Goal: Check status

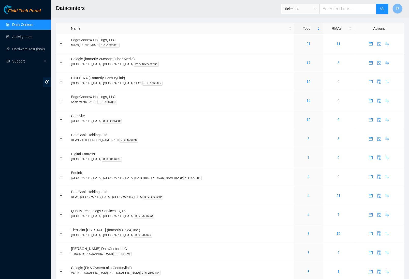
click at [343, 7] on input "text" at bounding box center [347, 9] width 57 height 10
paste input "B-V-5WQMQC9"
type input "B-V-5WQMQC9"
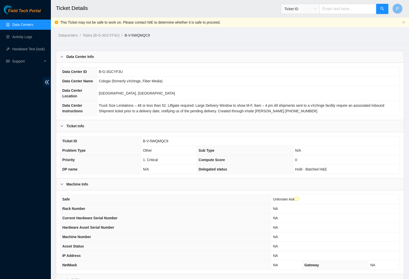
click at [12, 23] on link "Data Centers" at bounding box center [22, 25] width 21 height 4
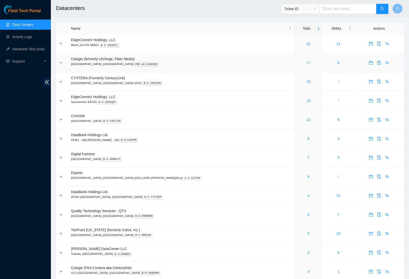
click at [306, 61] on link "17" at bounding box center [308, 63] width 4 height 4
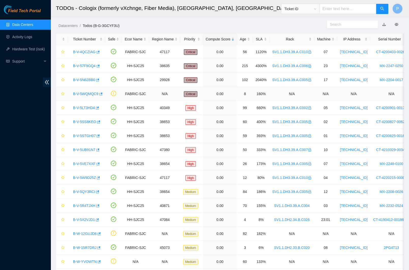
click at [165, 94] on td "N/A" at bounding box center [164, 94] width 31 height 14
click at [87, 92] on link "B-V-5WQMQC9" at bounding box center [85, 94] width 25 height 4
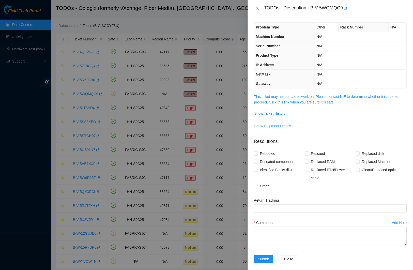
click at [311, 92] on div "Problem Type Other Rack Number N/A Machine Number N/A Serial Number N/A Product…" at bounding box center [330, 143] width 165 height 254
click at [311, 96] on link "This ticket may not be safe to work on. Please contact NIE to determine whether…" at bounding box center [326, 100] width 144 height 10
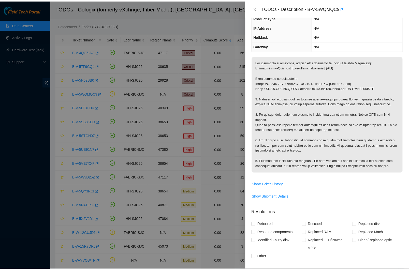
scroll to position [41, 0]
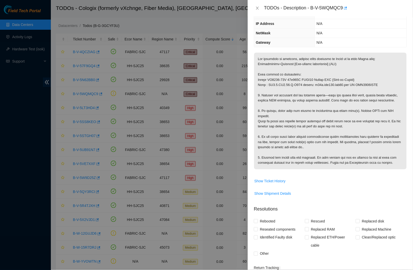
click at [259, 4] on div "TODOs - Description - B-V-5WQMQC9" at bounding box center [330, 8] width 165 height 16
click at [259, 7] on icon "close" at bounding box center [258, 8] width 4 height 4
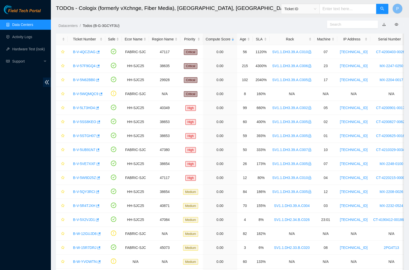
click at [23, 25] on link "Data Centers" at bounding box center [22, 25] width 21 height 4
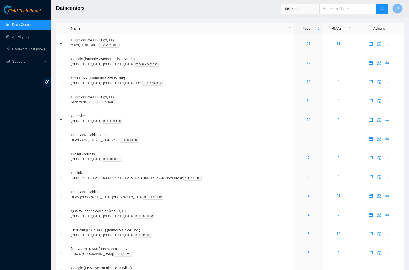
click at [42, 83] on div "Field Tech Portal Data Centers Activity Logs Hardware Test (isok) Support" at bounding box center [25, 137] width 51 height 265
click at [46, 82] on icon "double-left" at bounding box center [46, 82] width 5 height 5
